Goal: Task Accomplishment & Management: Complete application form

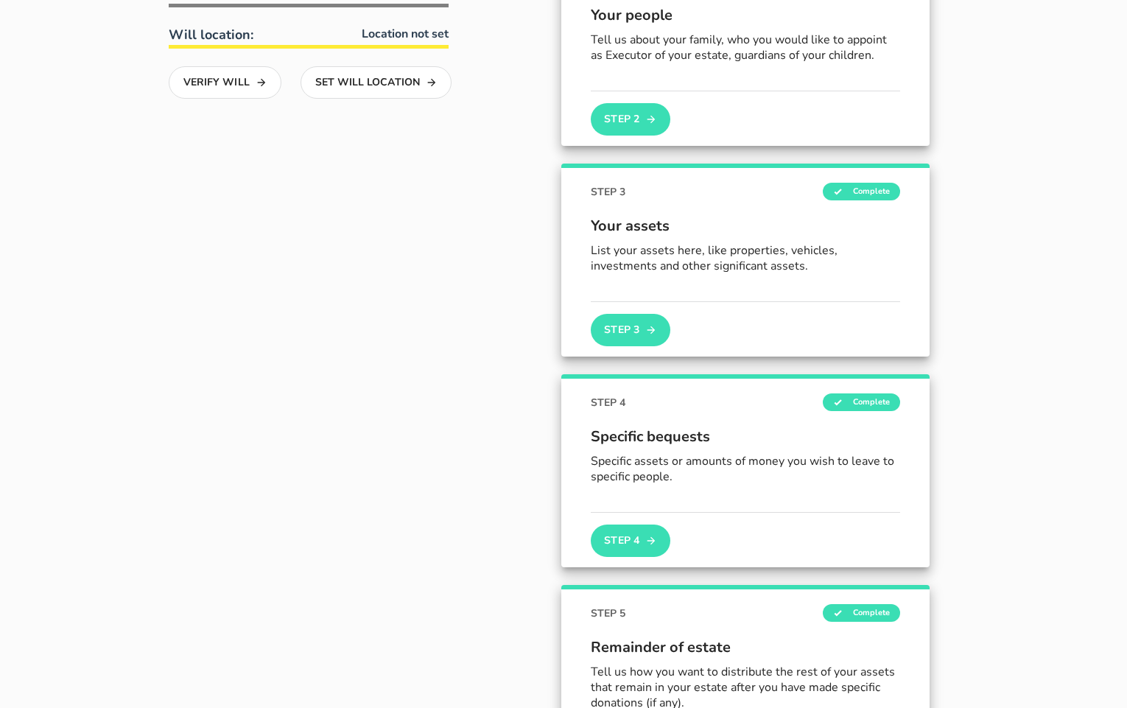
scroll to position [413, 0]
click at [625, 540] on button "Step 4" at bounding box center [631, 540] width 80 height 32
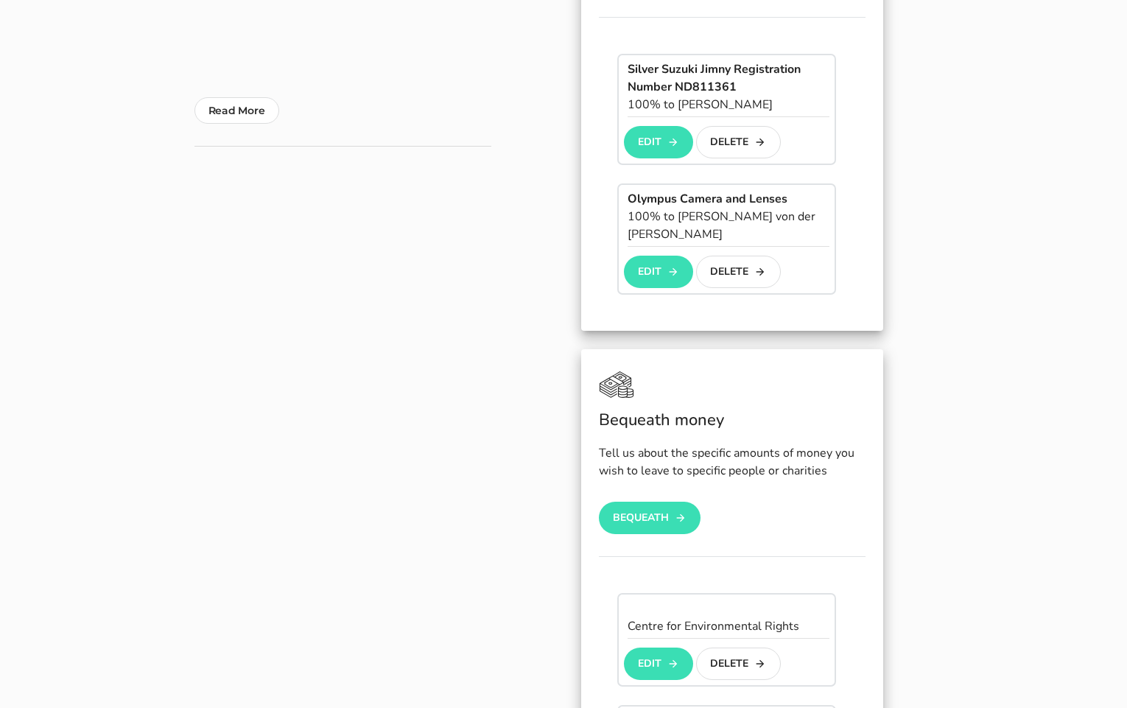
scroll to position [679, 0]
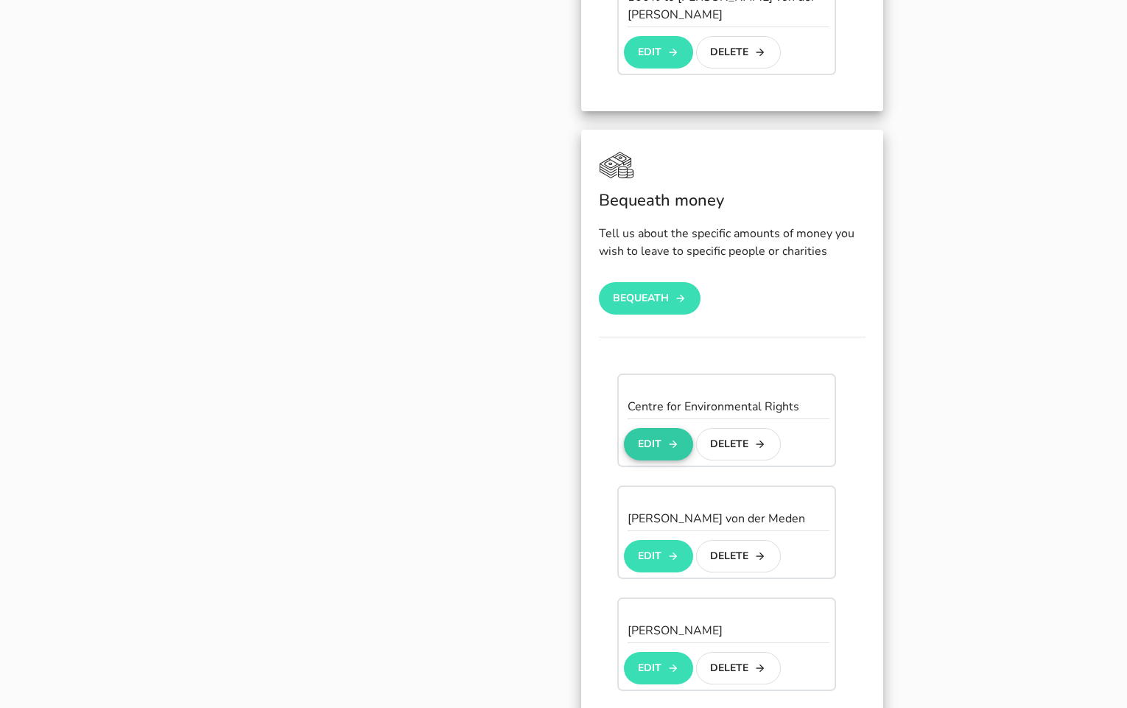
click at [665, 428] on button "Edit" at bounding box center [658, 444] width 69 height 32
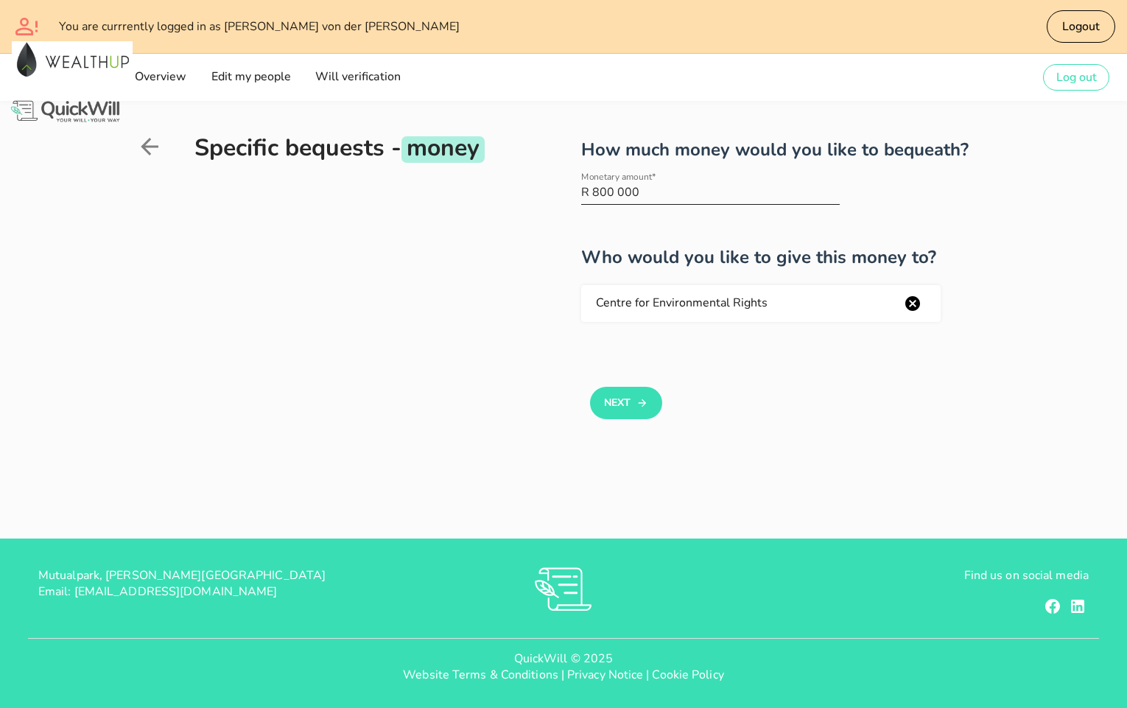
click at [645, 195] on input "800 000" at bounding box center [716, 193] width 248 height 24
type input "300 000"
click at [636, 410] on button "Next" at bounding box center [625, 403] width 71 height 32
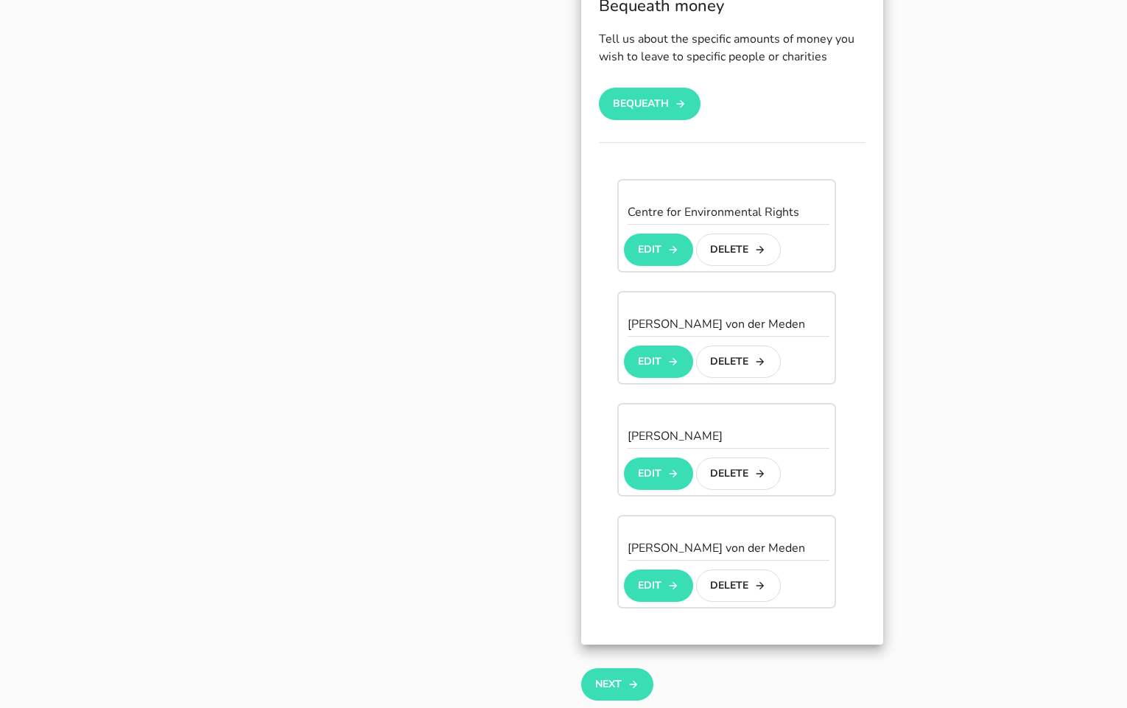
scroll to position [589, 0]
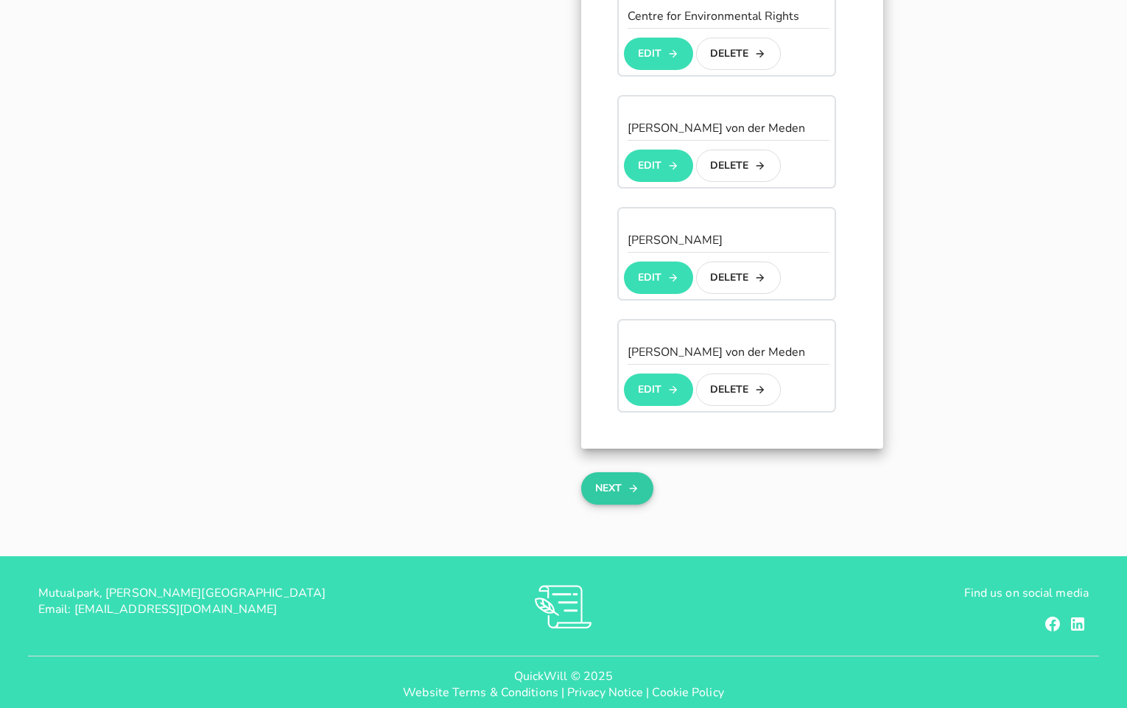
click at [612, 472] on button "Next" at bounding box center [616, 488] width 71 height 32
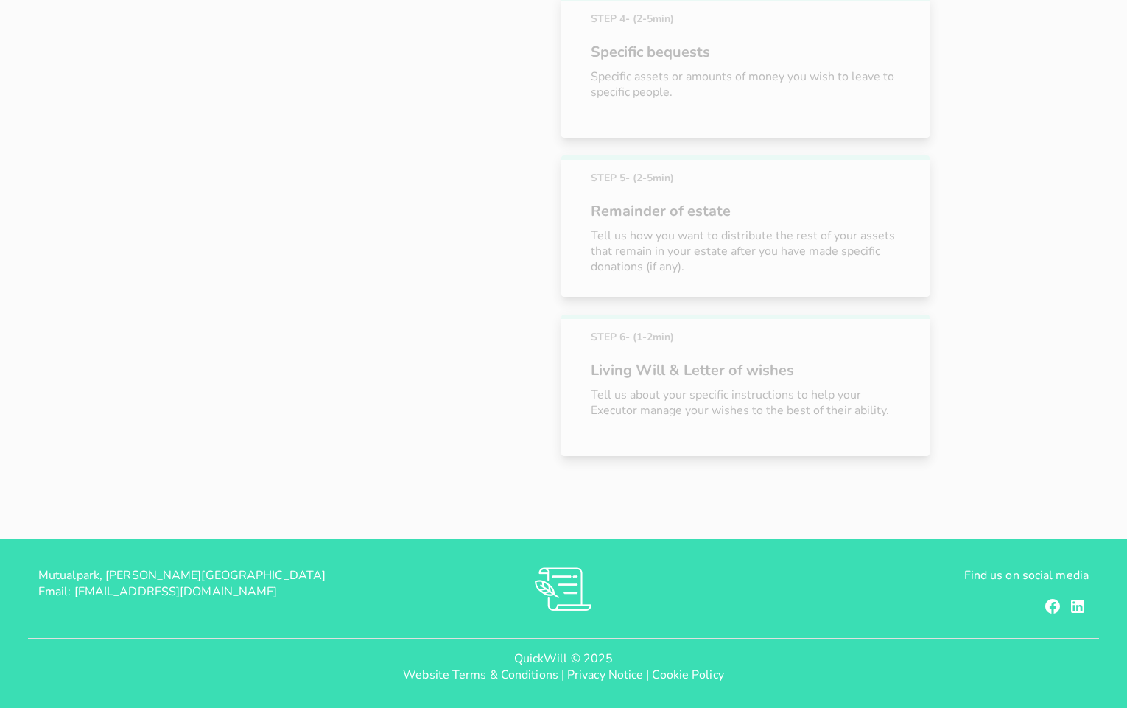
scroll to position [613, 0]
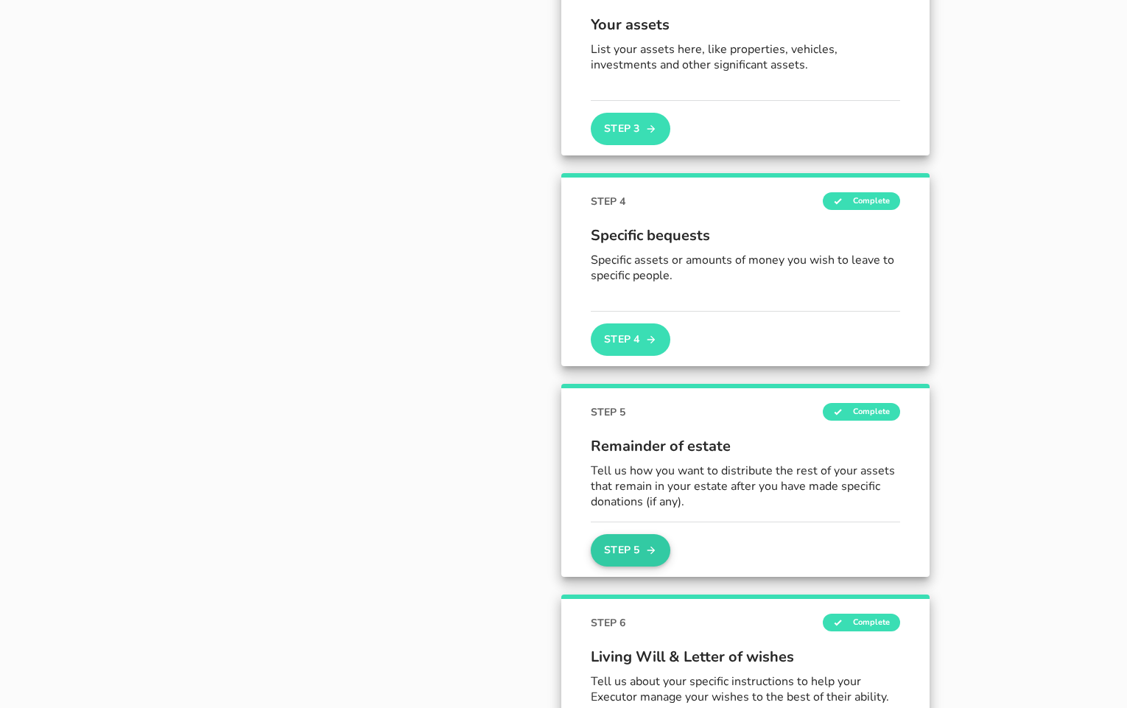
click at [620, 547] on button "Step 5" at bounding box center [631, 550] width 80 height 32
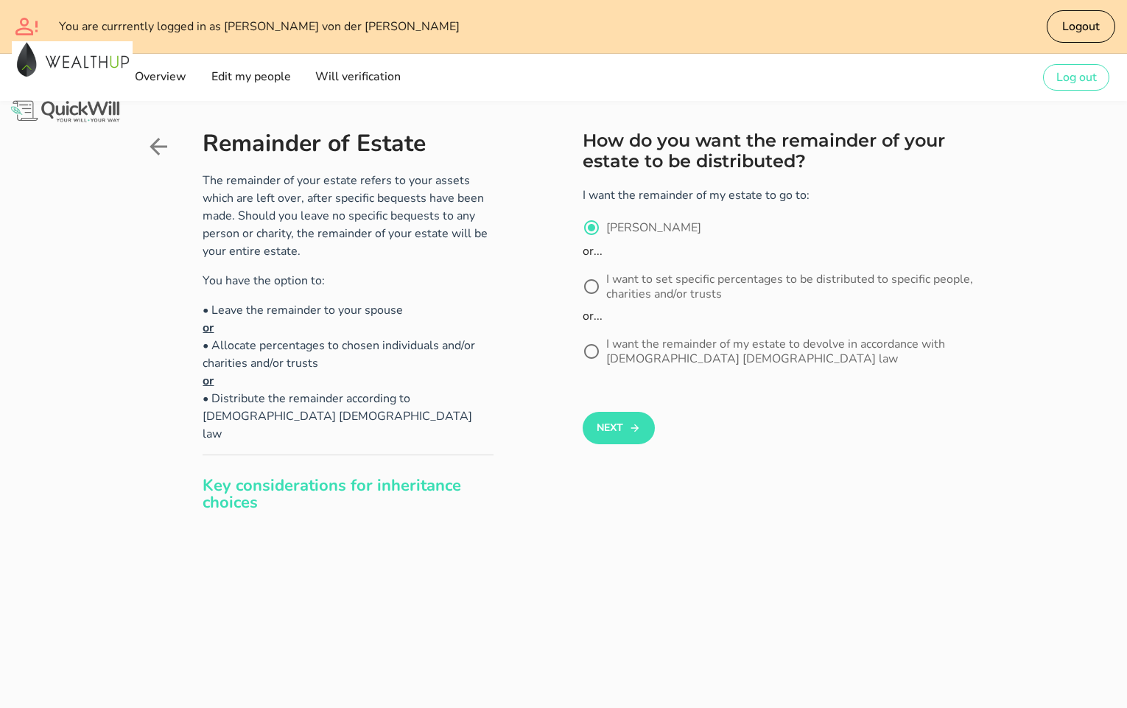
click at [156, 141] on icon at bounding box center [159, 147] width 18 height 18
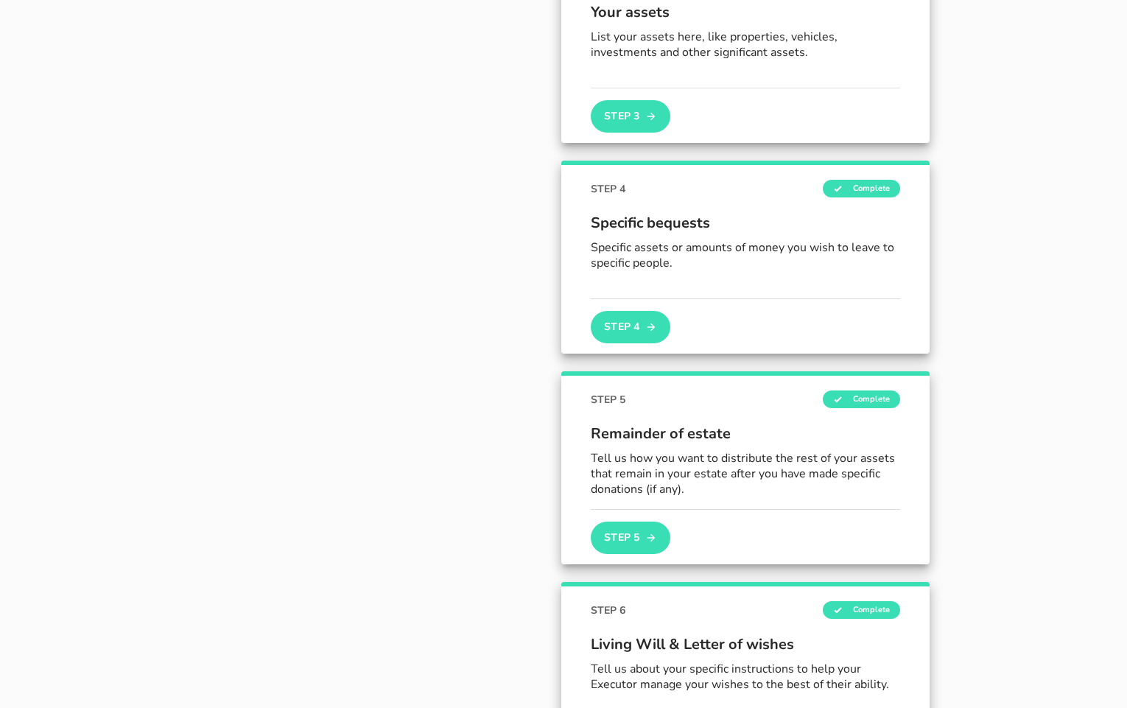
scroll to position [612, 0]
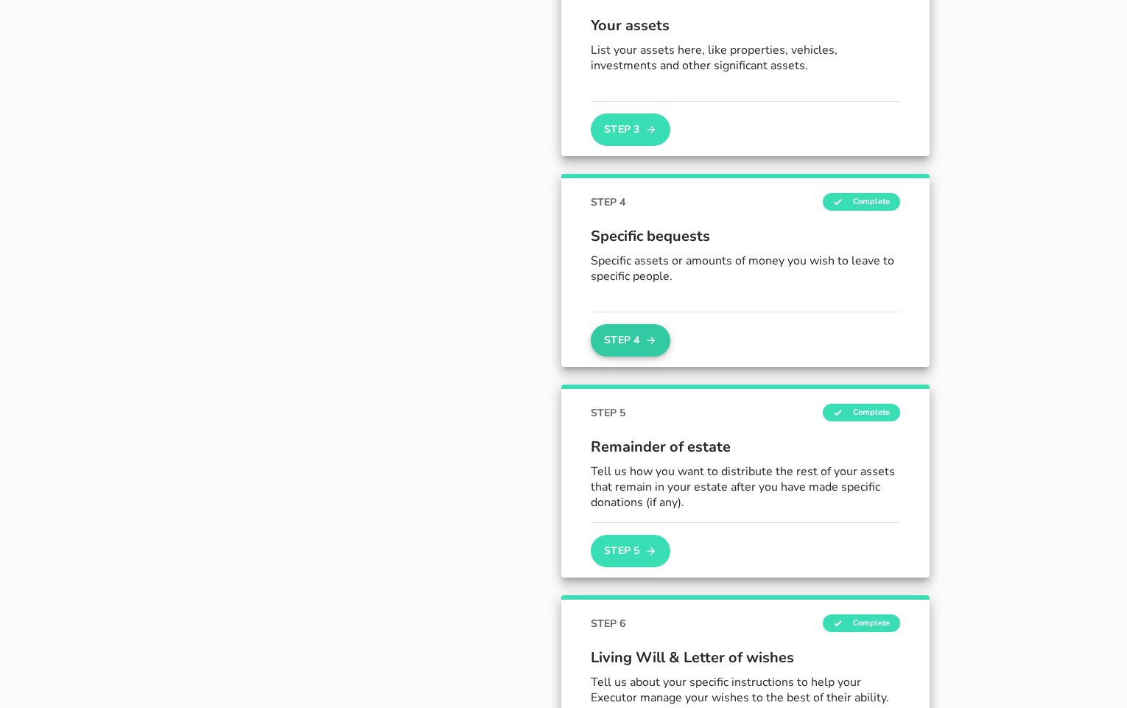
click at [621, 337] on button "Step 4" at bounding box center [631, 340] width 80 height 32
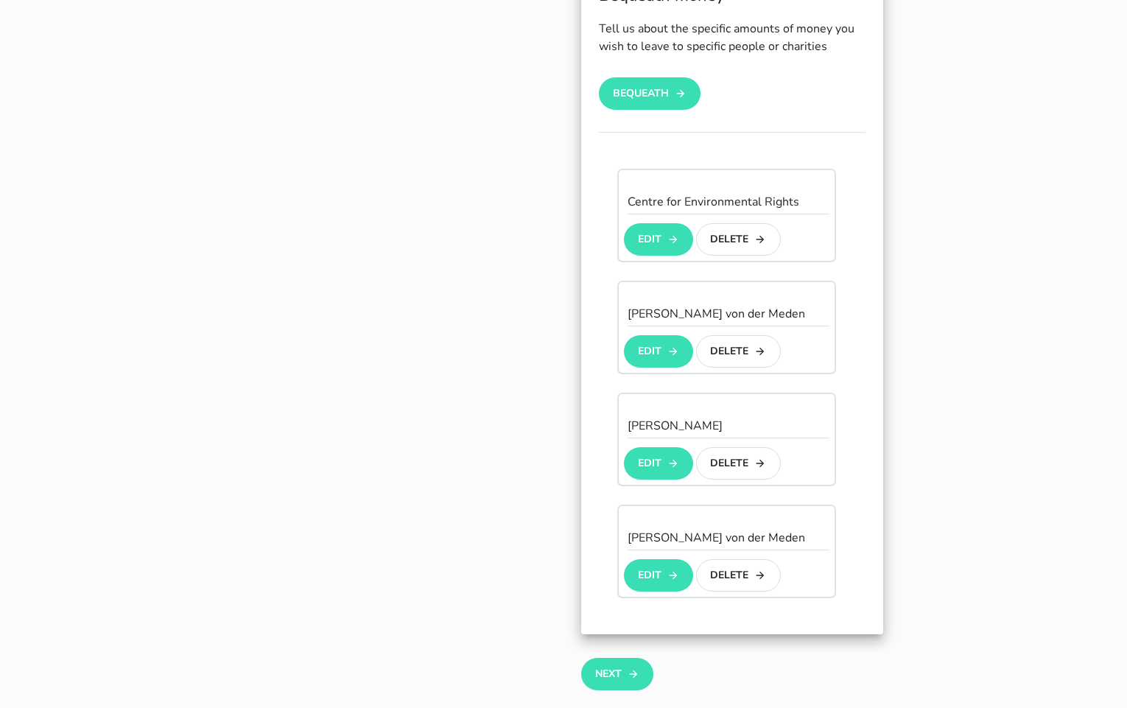
scroll to position [882, 0]
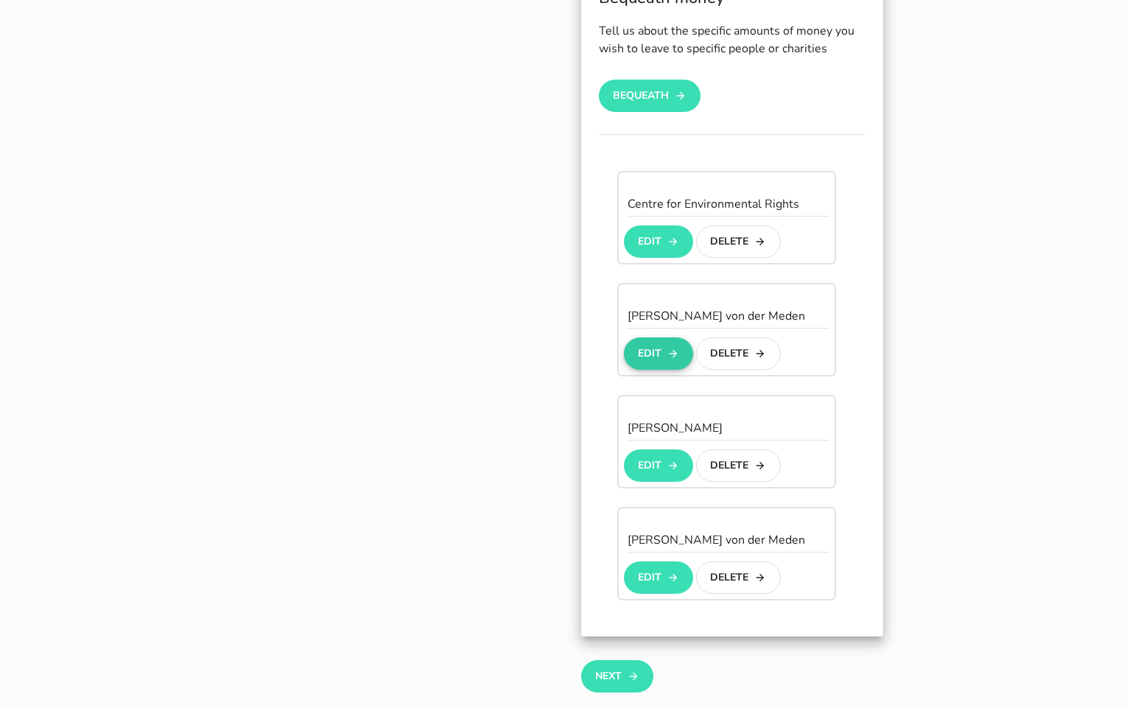
click at [668, 345] on button "Edit" at bounding box center [658, 353] width 69 height 32
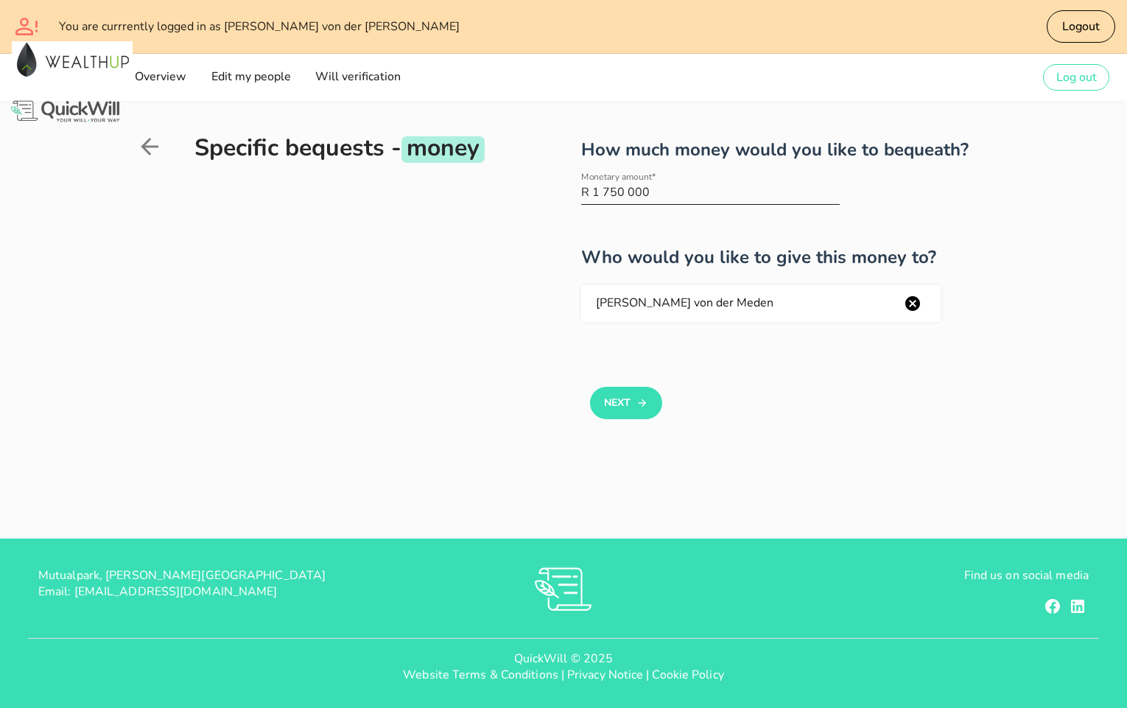
click at [653, 189] on input "1 750 000" at bounding box center [716, 193] width 248 height 24
type input "2 000 000"
click at [614, 397] on button "Next" at bounding box center [625, 403] width 71 height 32
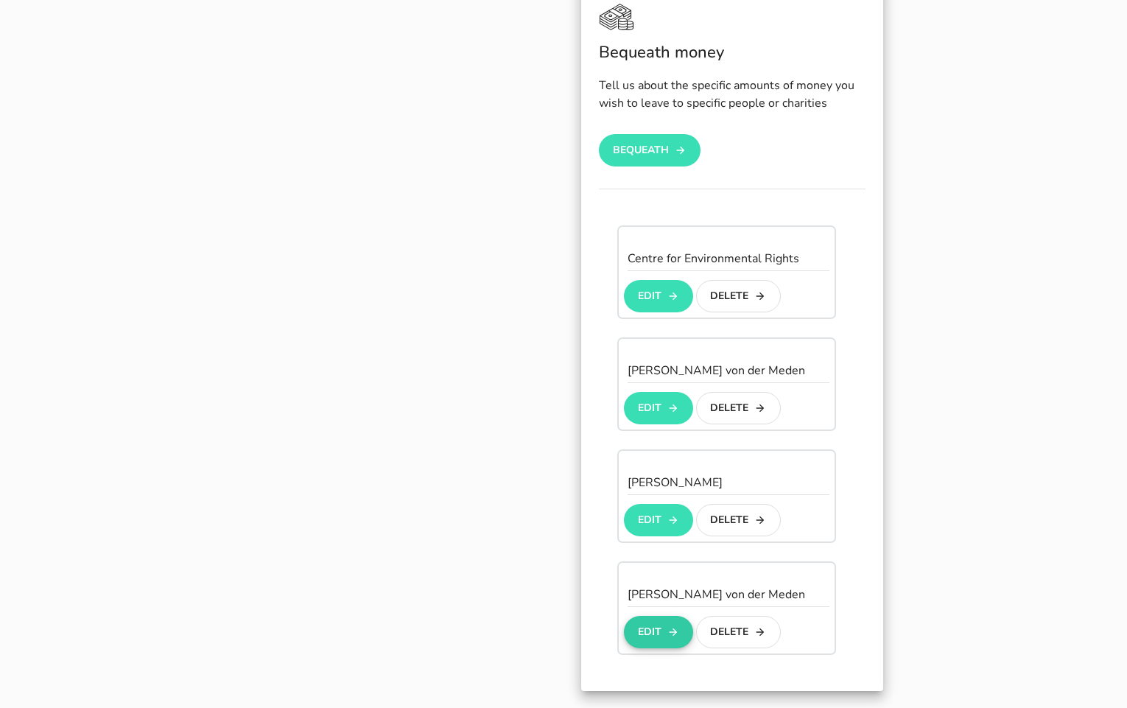
scroll to position [828, 0]
click at [640, 615] on button "Edit" at bounding box center [658, 631] width 69 height 32
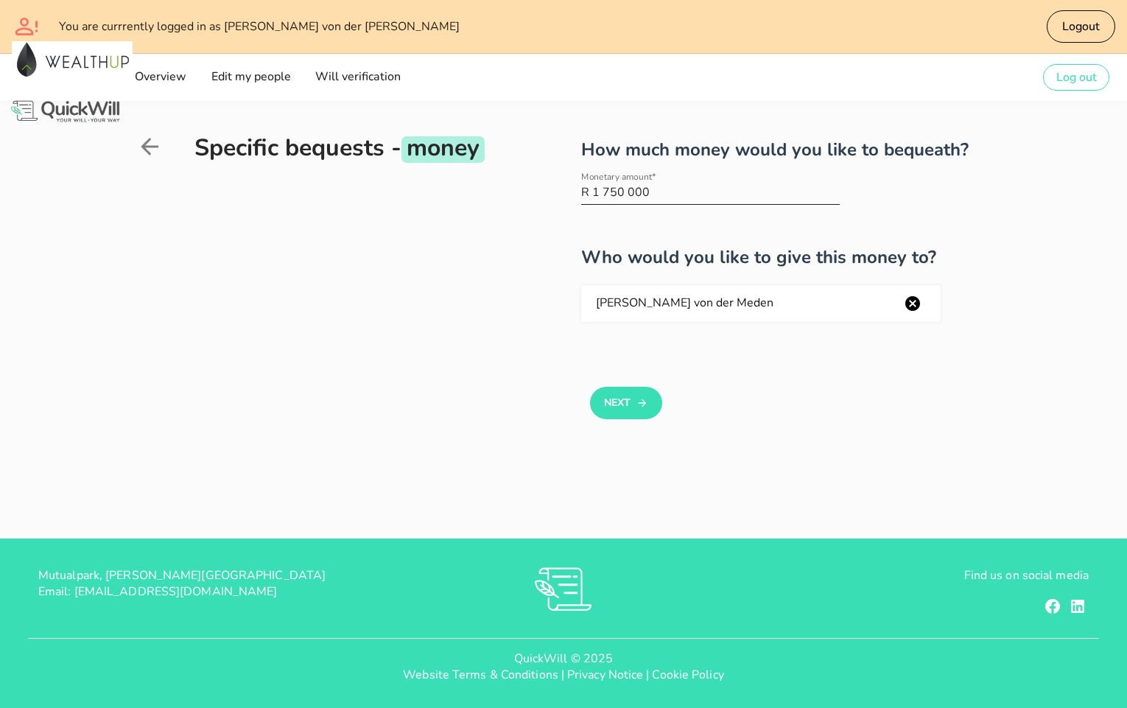
click at [655, 189] on input "1 750 000" at bounding box center [716, 193] width 248 height 24
type input "2 000 000"
click at [465, 370] on div "Specific bequests - money" at bounding box center [314, 301] width 357 height 342
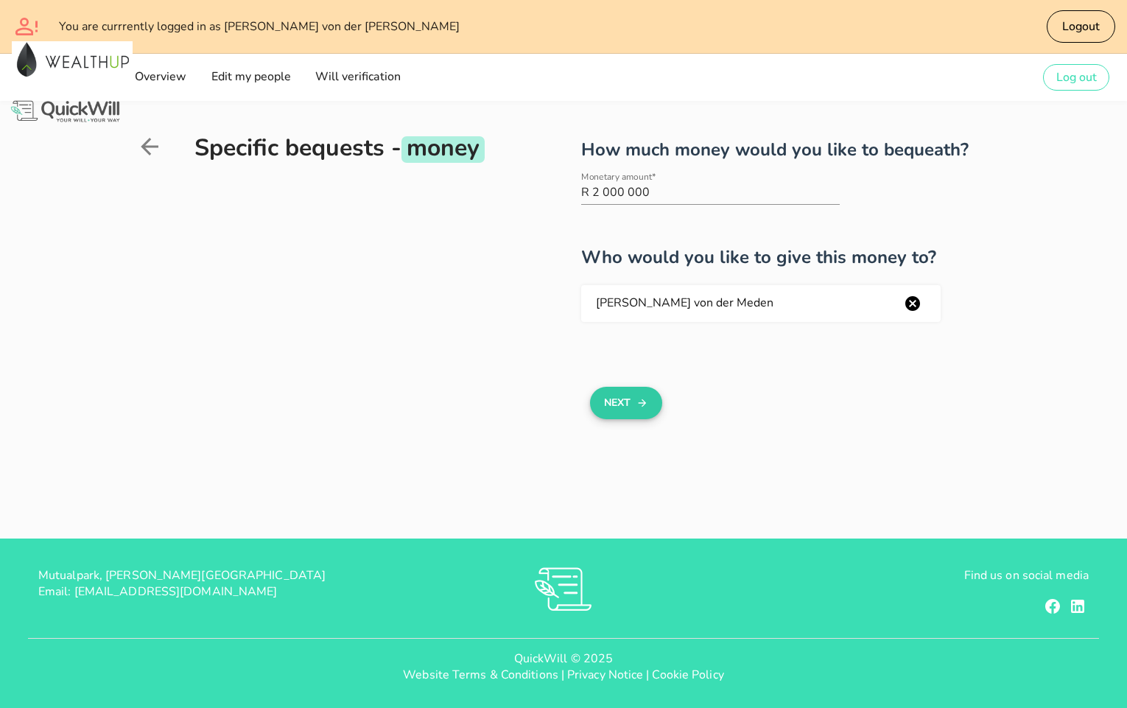
click at [635, 391] on button "Next" at bounding box center [625, 403] width 71 height 32
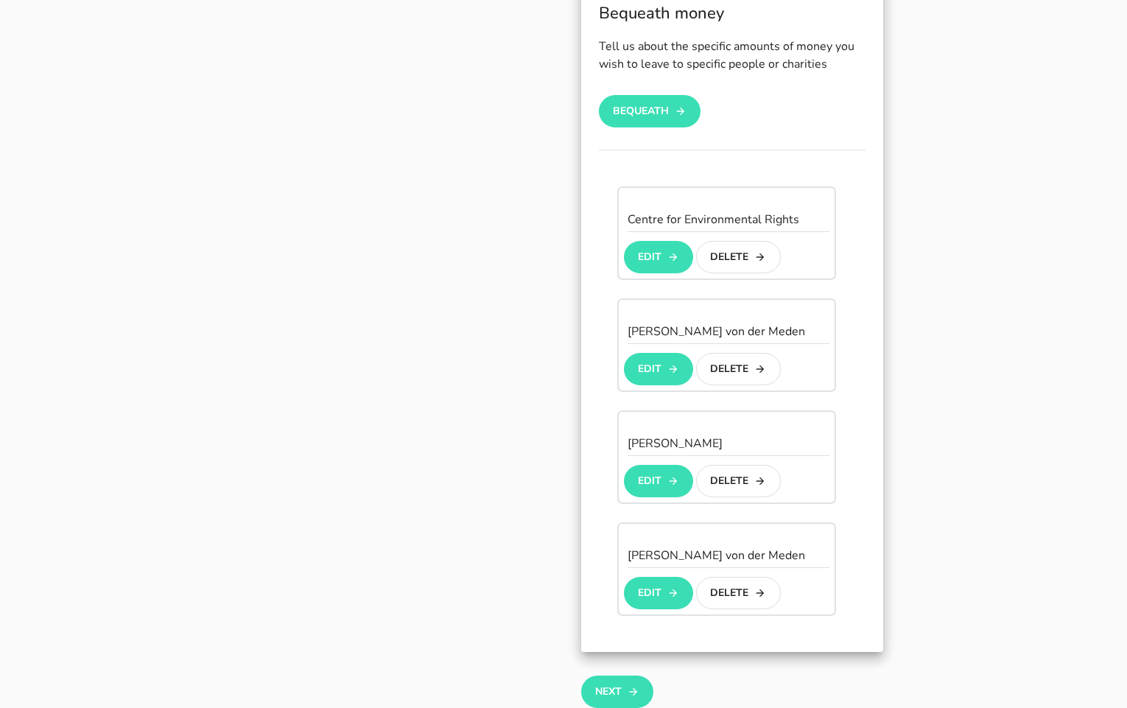
scroll to position [887, 0]
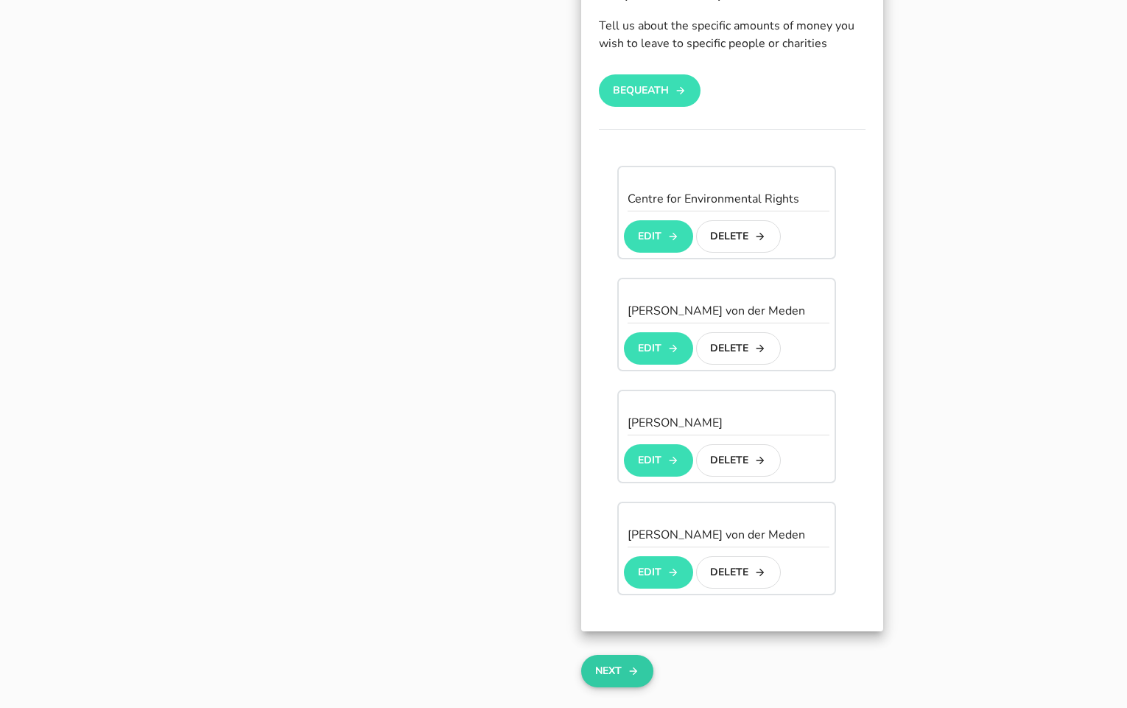
click at [621, 655] on button "Next" at bounding box center [616, 671] width 71 height 32
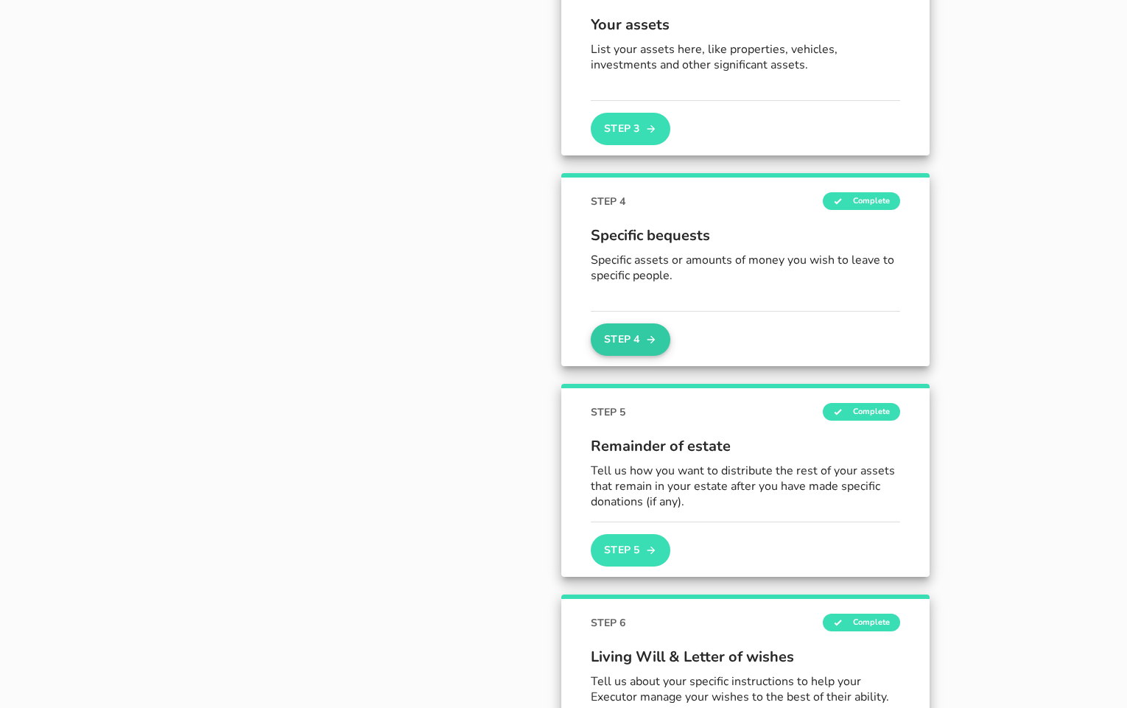
click at [621, 341] on button "Step 4" at bounding box center [631, 339] width 80 height 32
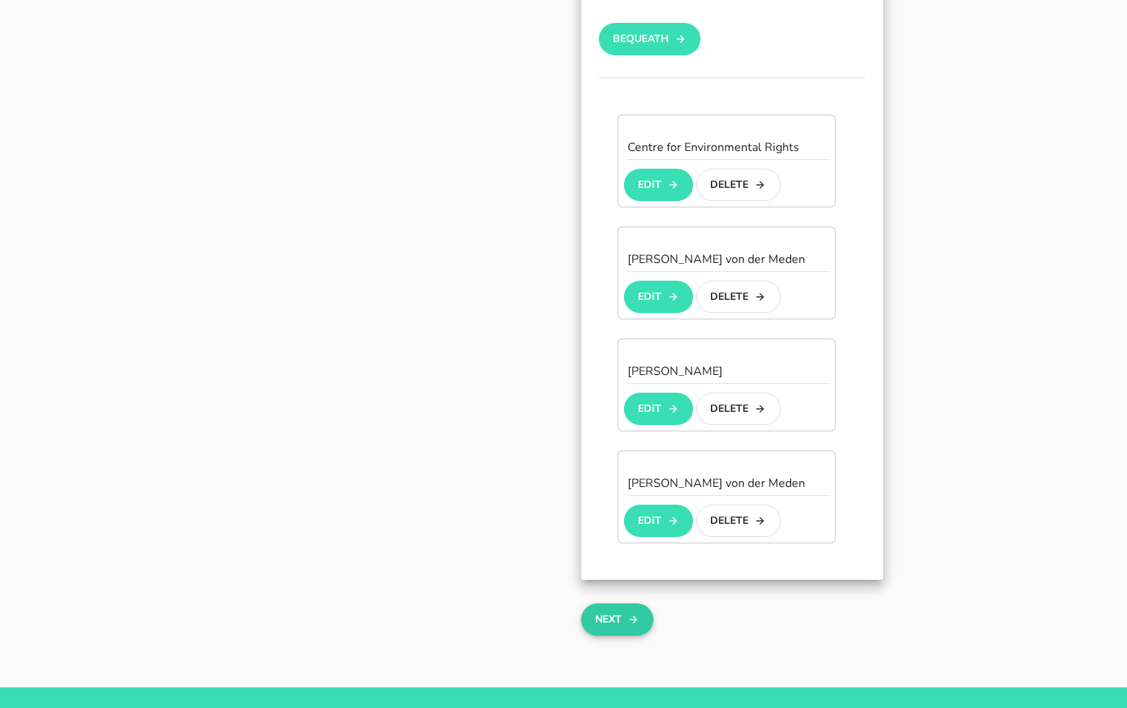
click at [622, 606] on button "Next" at bounding box center [616, 619] width 71 height 32
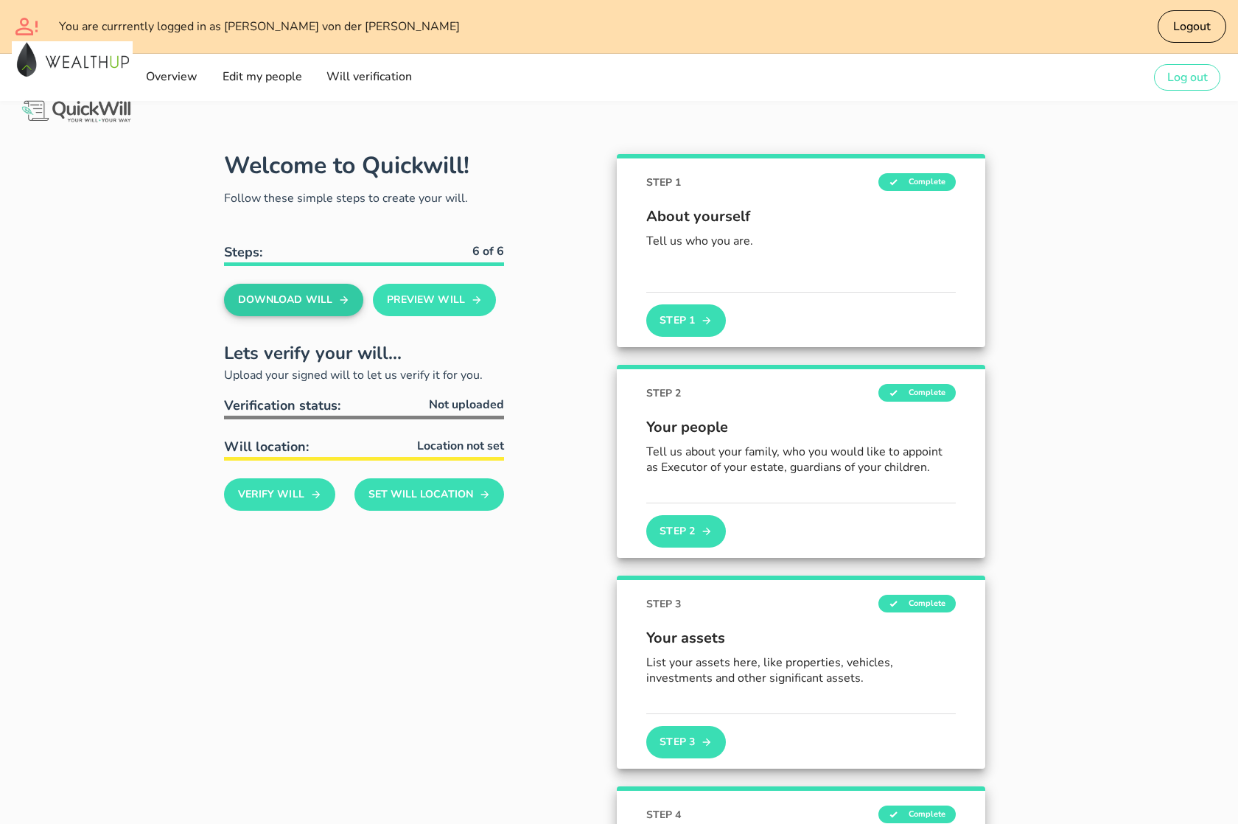
click at [270, 298] on button "Download Will" at bounding box center [293, 300] width 139 height 32
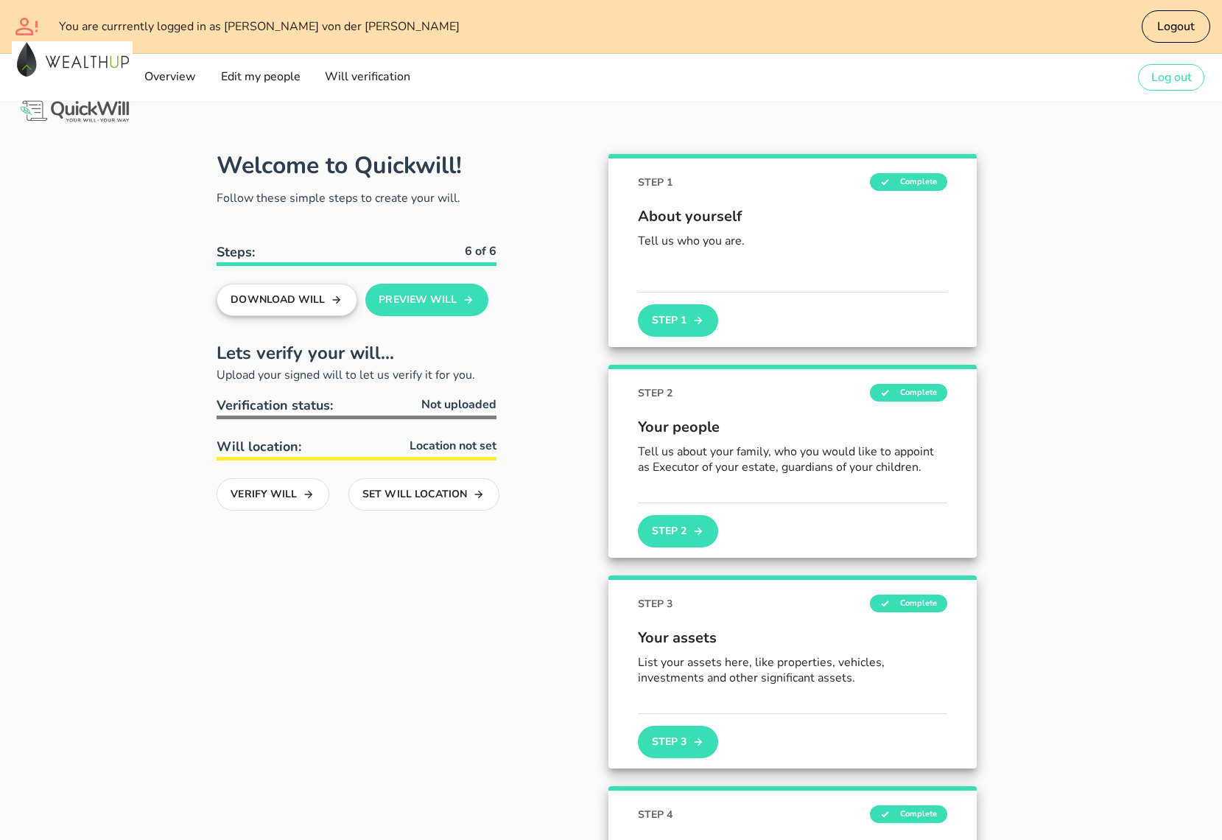
click at [301, 306] on button "Download Will" at bounding box center [287, 300] width 141 height 32
